Goal: Information Seeking & Learning: Understand process/instructions

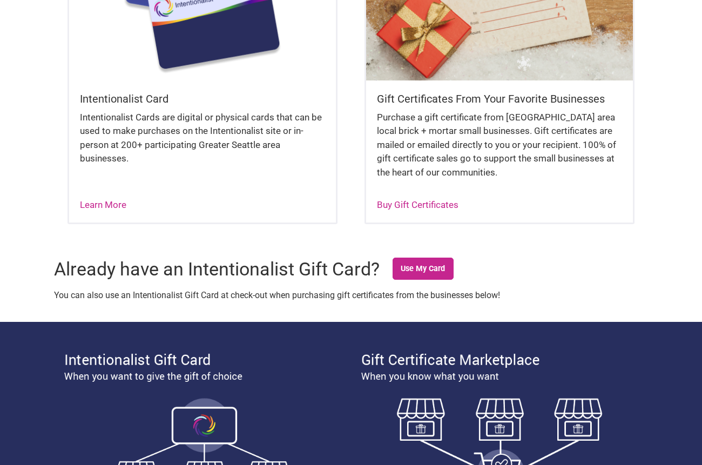
scroll to position [378, 0]
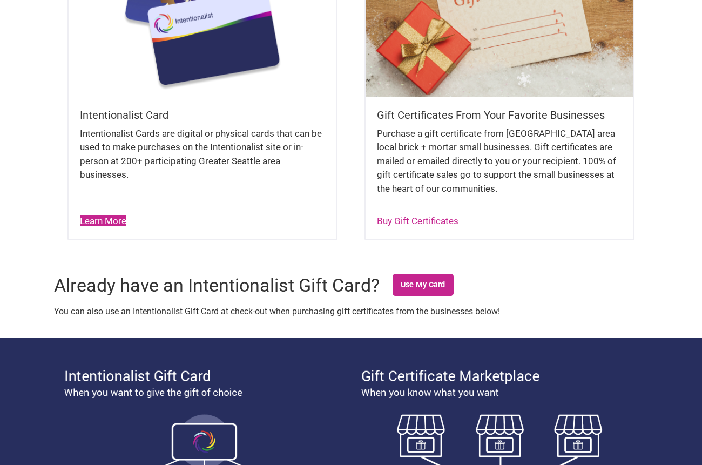
click at [101, 216] on link "Learn More" at bounding box center [103, 220] width 46 height 11
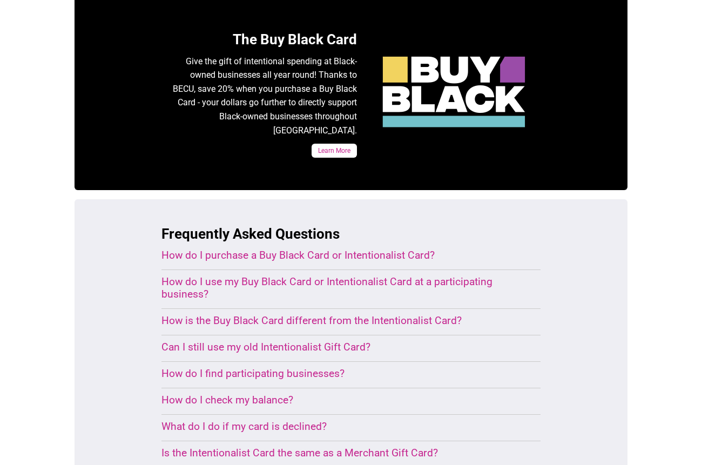
scroll to position [540, 0]
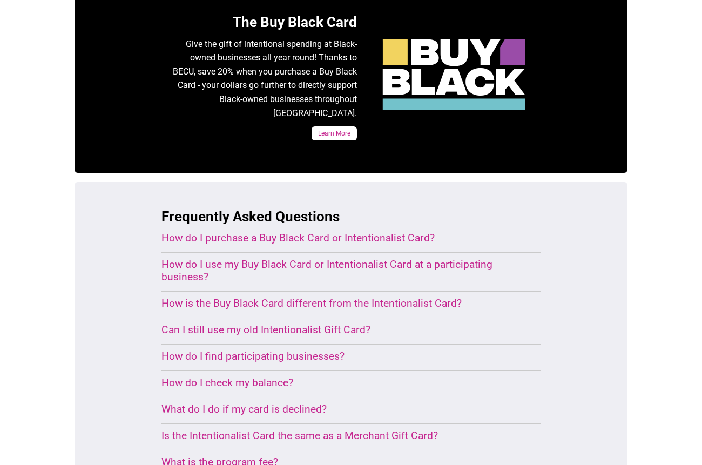
click at [195, 258] on div "How do I use my Buy Black Card or Intentionalist Card at a participating busine…" at bounding box center [337, 270] width 353 height 25
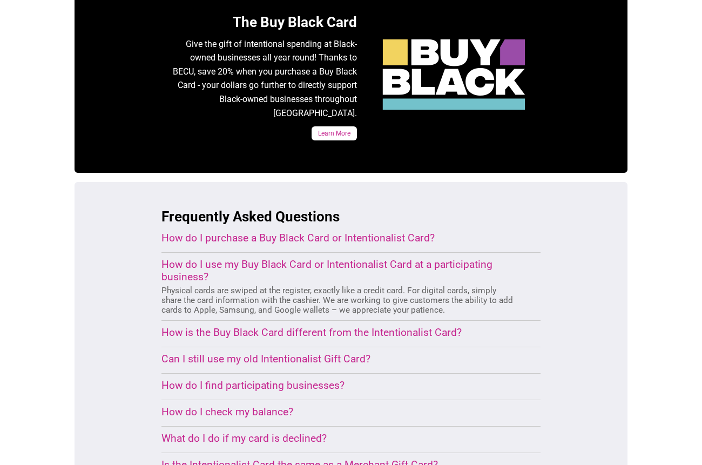
click at [225, 379] on div "How do I find participating businesses?" at bounding box center [337, 385] width 353 height 12
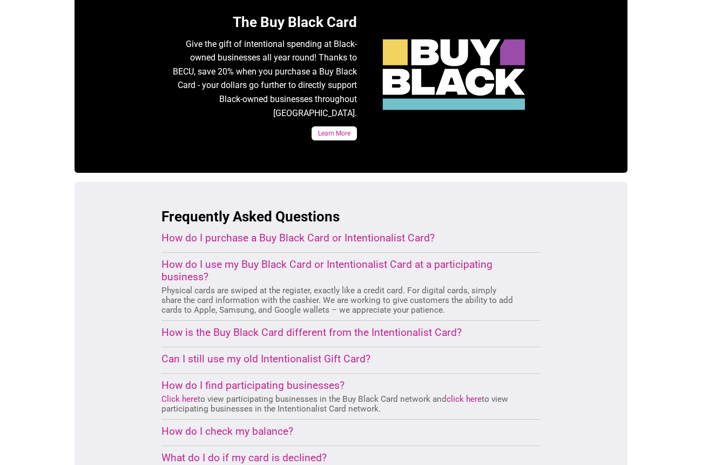
click at [466, 394] on link "click here" at bounding box center [463, 399] width 35 height 10
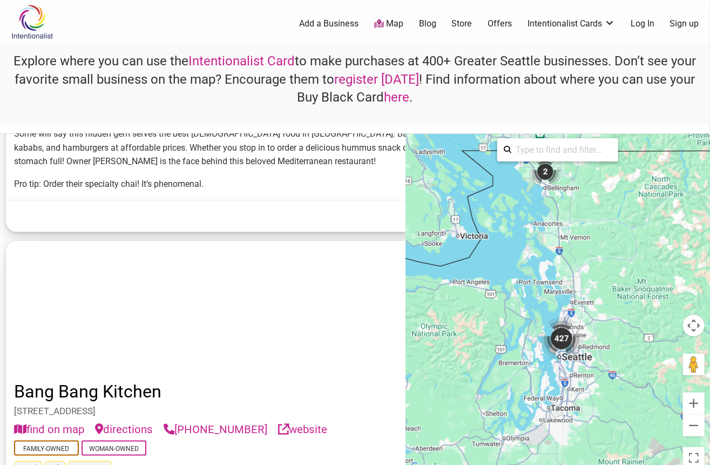
scroll to position [5019, 0]
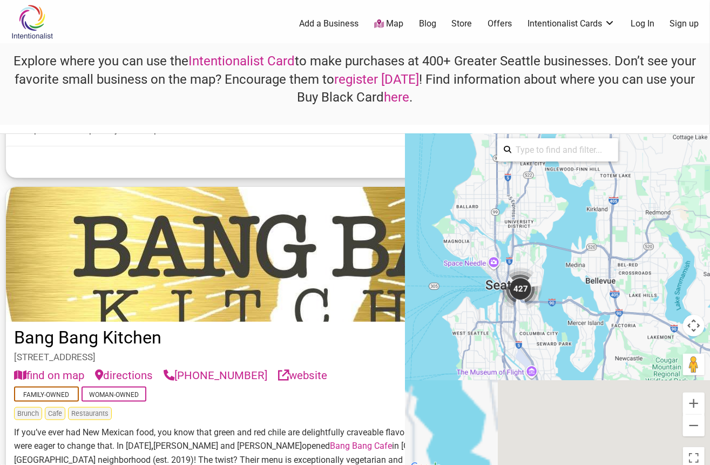
drag, startPoint x: 535, startPoint y: 382, endPoint x: 501, endPoint y: 193, distance: 191.9
click at [501, 193] on div "To activate drag with keyboard, press Alt + Enter. Once in keyboard drag state,…" at bounding box center [557, 304] width 304 height 340
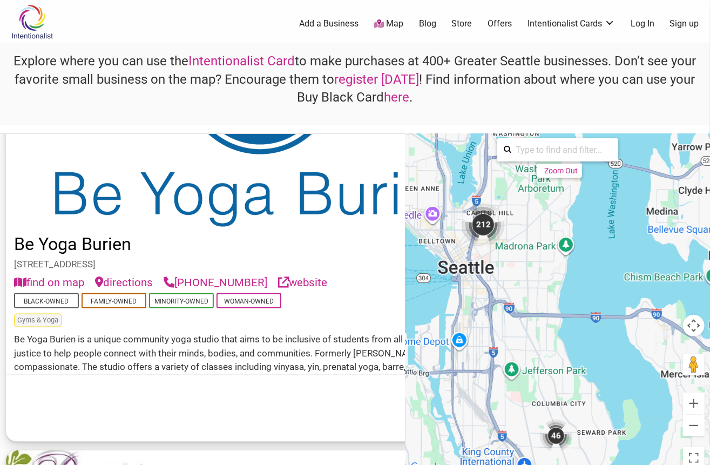
scroll to position [4308, 0]
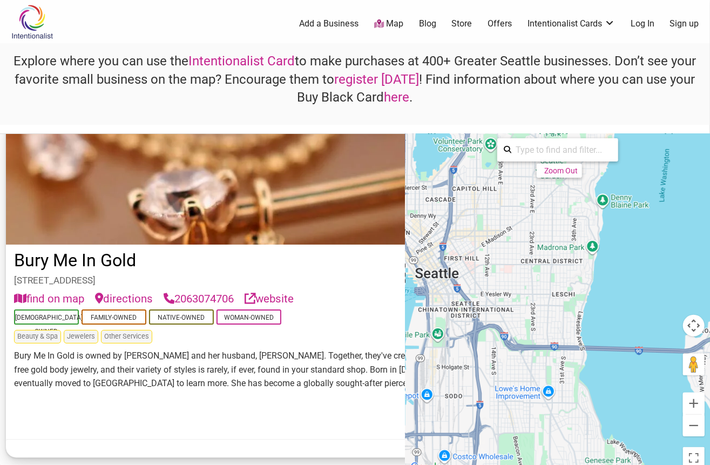
drag, startPoint x: 482, startPoint y: 255, endPoint x: 592, endPoint y: 345, distance: 141.5
click at [590, 345] on div "To activate drag with keyboard, press Alt + Enter. Once in keyboard drag state,…" at bounding box center [557, 304] width 304 height 340
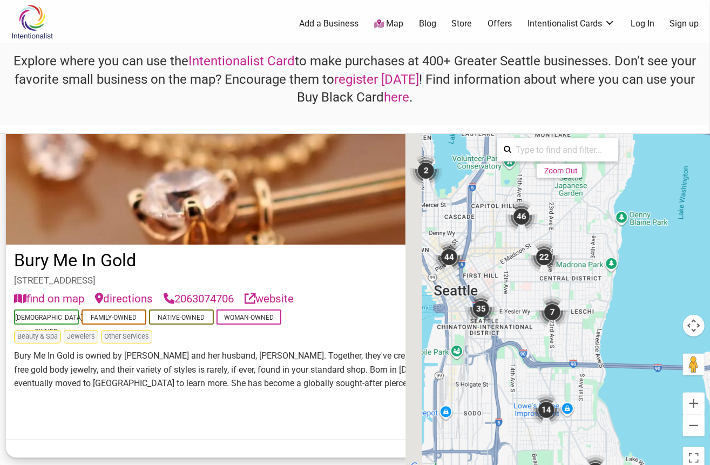
scroll to position [1820, 0]
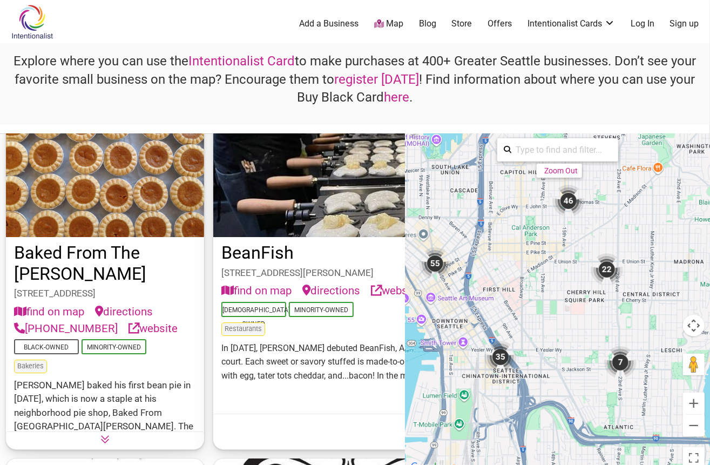
drag, startPoint x: 473, startPoint y: 262, endPoint x: 593, endPoint y: 288, distance: 122.7
click at [593, 288] on div "To activate drag with keyboard, press Alt + Enter. Once in keyboard drag state,…" at bounding box center [557, 304] width 304 height 340
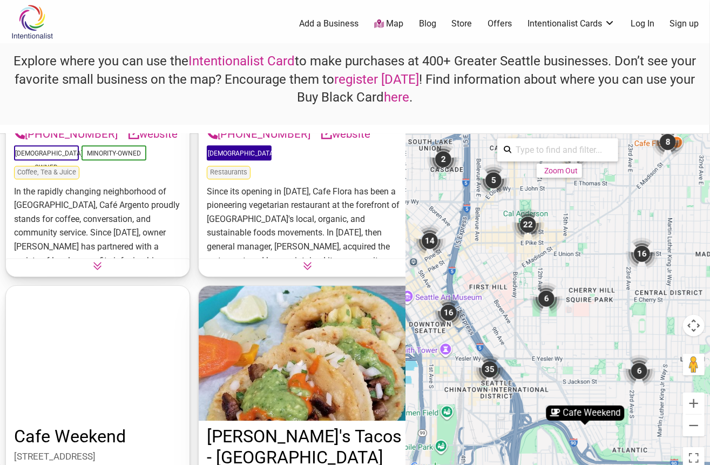
scroll to position [3970, 0]
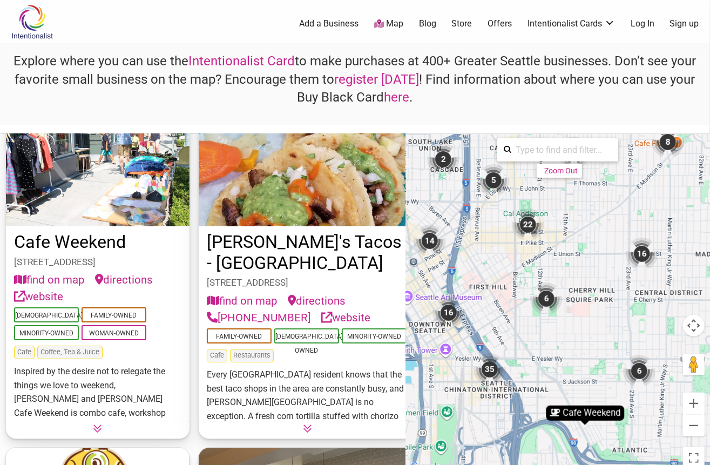
click at [392, 96] on link "here" at bounding box center [396, 97] width 25 height 15
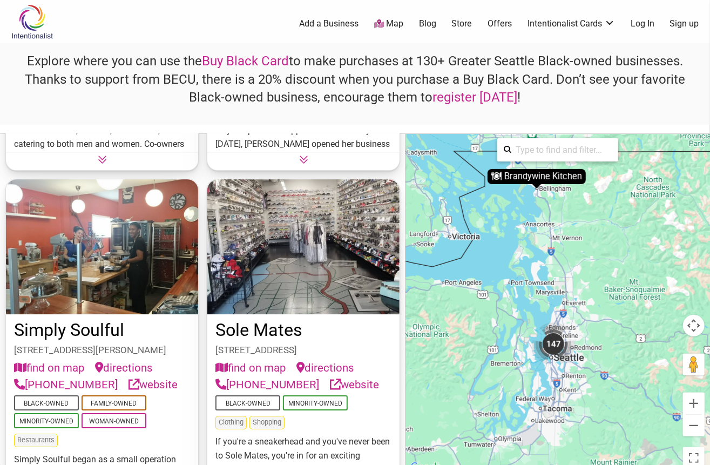
scroll to position [20994, 0]
